Goal: Information Seeking & Learning: Learn about a topic

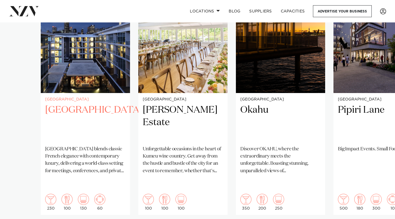
scroll to position [443, 0]
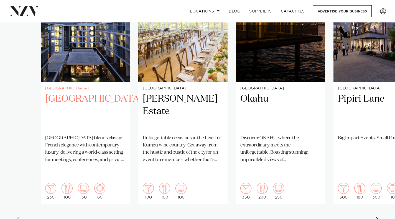
click at [71, 93] on h2 "[GEOGRAPHIC_DATA]" at bounding box center [85, 111] width 80 height 37
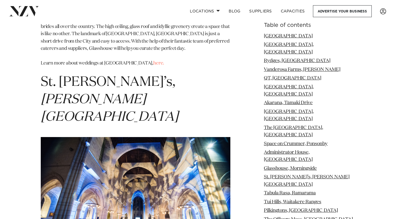
scroll to position [3348, 0]
click at [138, 137] on img at bounding box center [135, 200] width 189 height 127
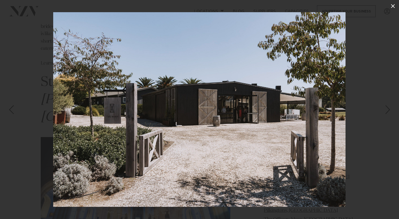
click at [392, 8] on icon at bounding box center [392, 6] width 7 height 7
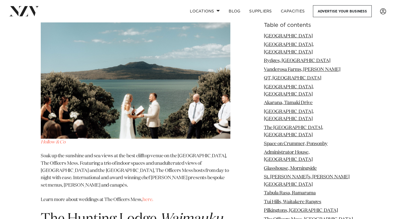
scroll to position [4483, 0]
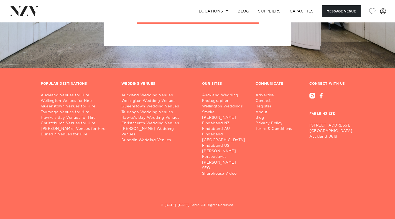
scroll to position [1275, 0]
click at [150, 98] on link "Auckland Wedding Venues" at bounding box center [157, 96] width 72 height 6
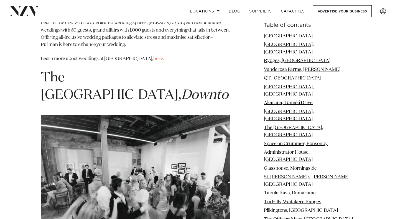
scroll to position [2464, 0]
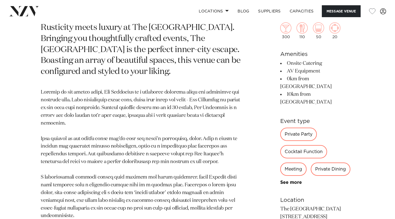
scroll to position [332, 0]
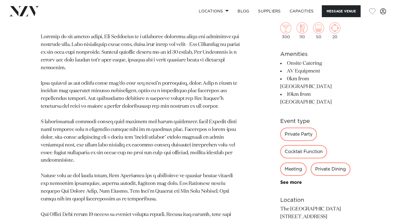
click at [280, 152] on div "300 110 50 20 Amenities Onsite Catering AV Equipment 0km from [GEOGRAPHIC_DATA]…" at bounding box center [317, 170] width 74 height 341
click at [280, 180] on link "See more" at bounding box center [301, 182] width 43 height 4
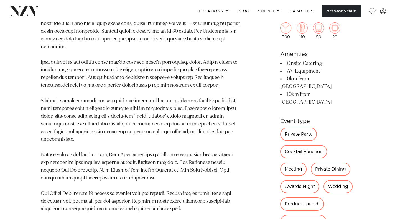
scroll to position [360, 0]
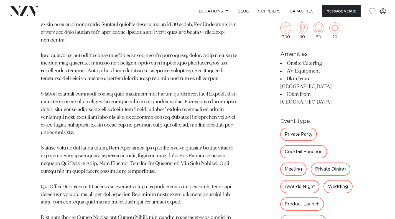
click at [324, 180] on div "Wedding" at bounding box center [337, 186] width 29 height 13
click at [323, 180] on div "Wedding" at bounding box center [337, 186] width 29 height 13
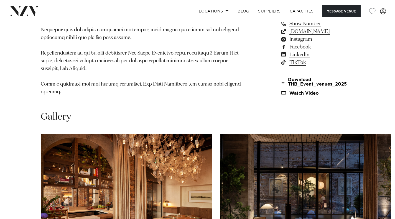
scroll to position [747, 0]
